Goal: Task Accomplishment & Management: Complete application form

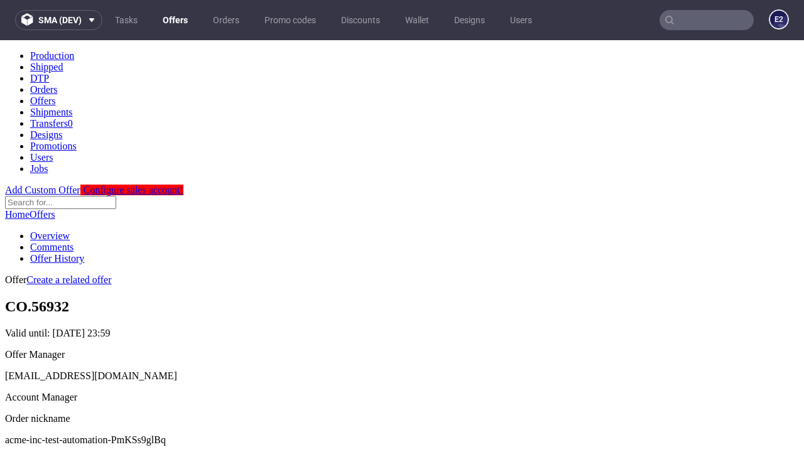
scroll to position [124, 0]
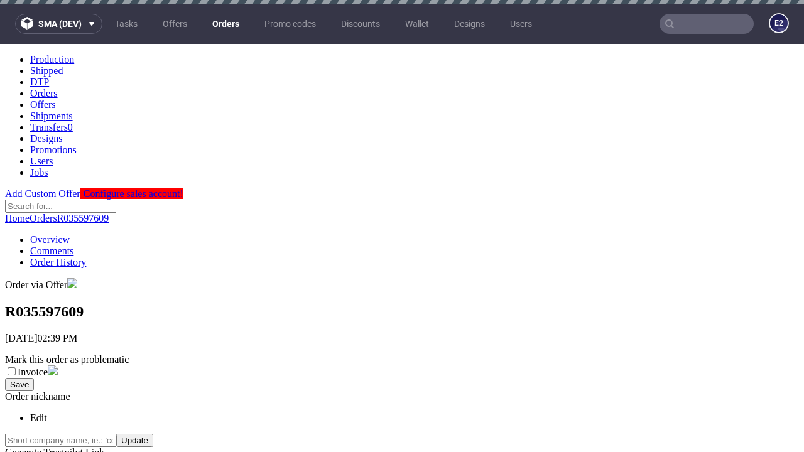
scroll to position [285, 0]
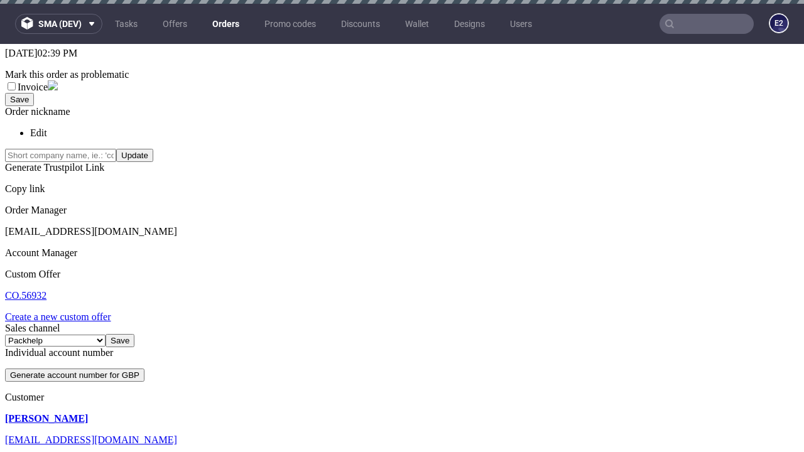
click at [64, 312] on link "Create a new custom offer" at bounding box center [58, 317] width 106 height 11
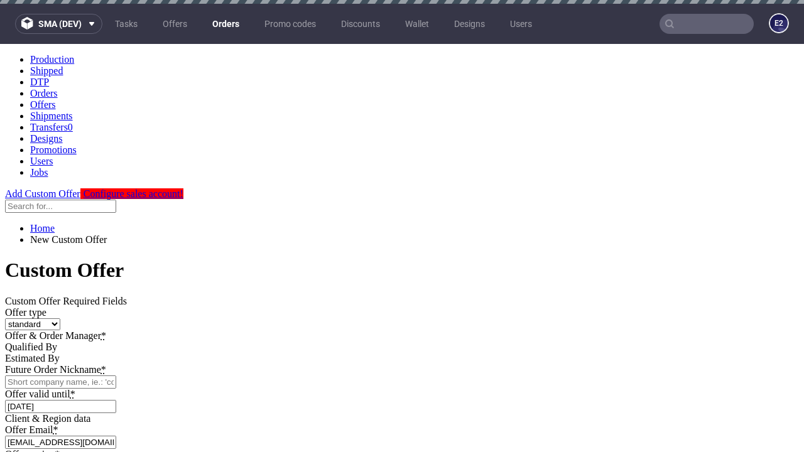
scroll to position [0, 0]
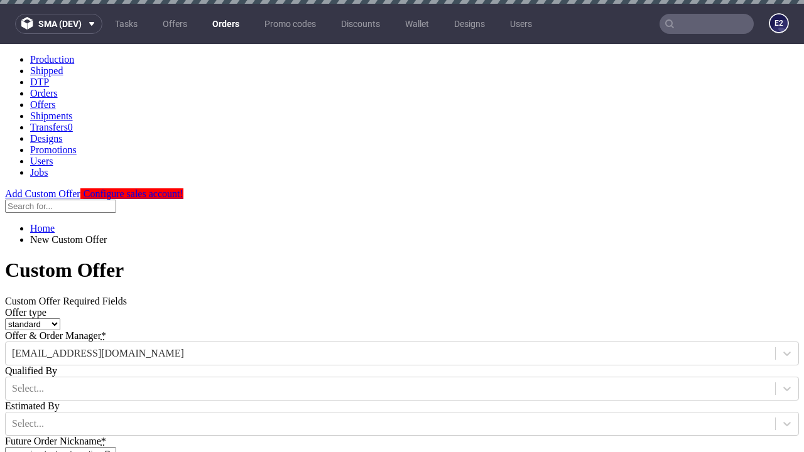
type input "acme-inc-test-automation-PmKSs9glBq"
type input "2025-09-26"
type input "e2e-user-xm0so7wS7G@test.com"
select select "gb"
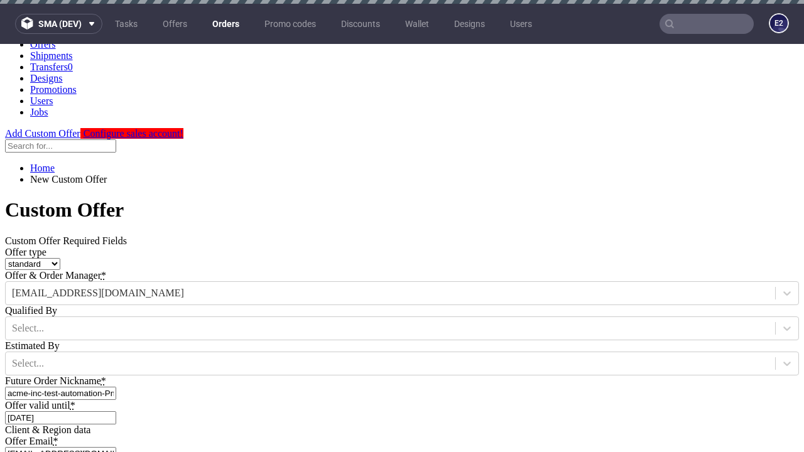
type input "e2e-user-xm0so7wS7G@test.com"
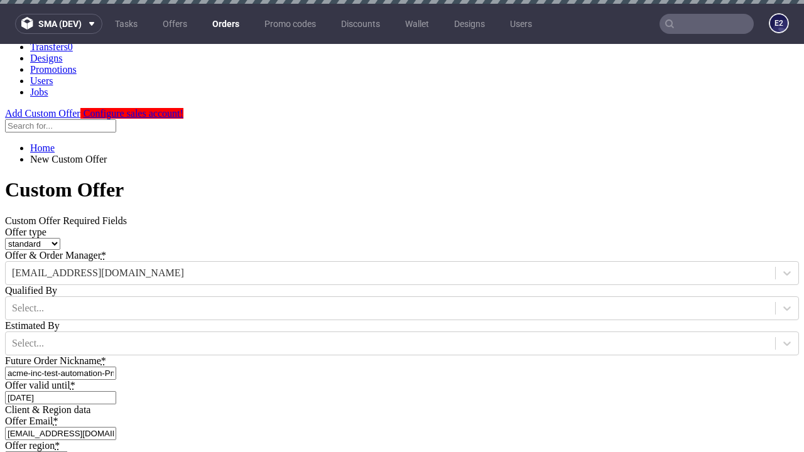
scroll to position [4, 0]
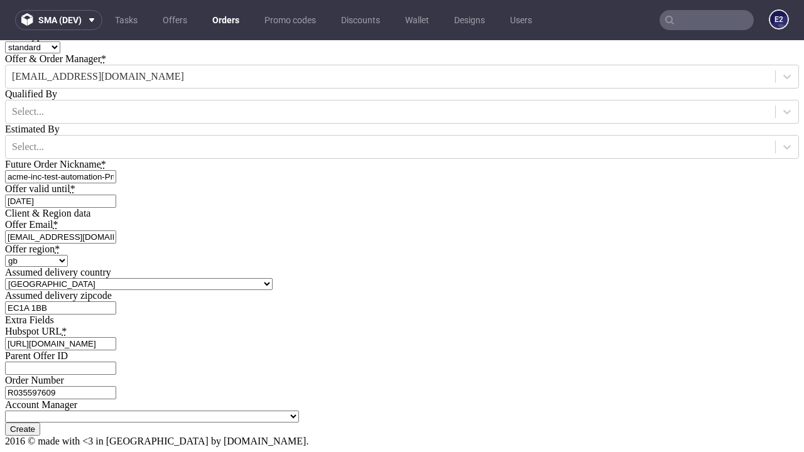
type input "[URL][DOMAIN_NAME]"
click at [40, 423] on input "Create" at bounding box center [22, 429] width 35 height 13
type input "Please wait..."
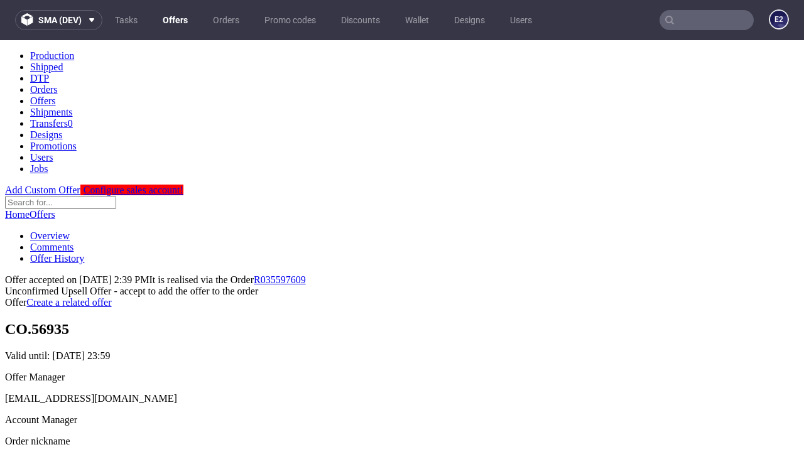
scroll to position [193, 0]
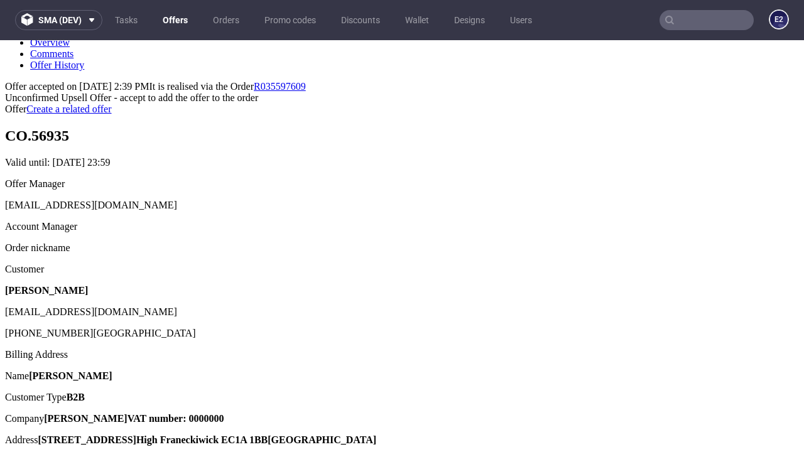
type input "In progress..."
